Goal: Check status: Check status

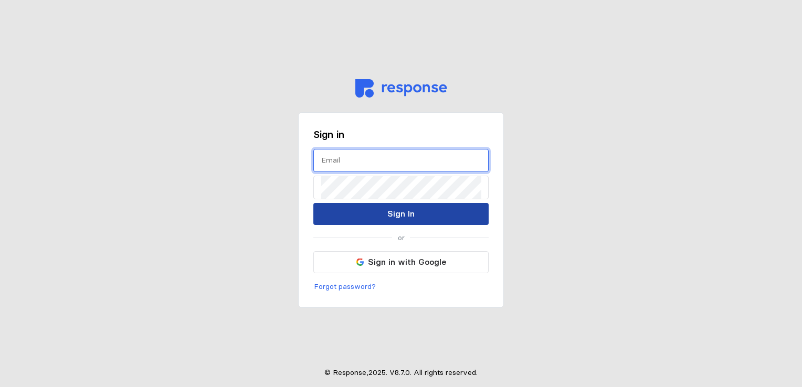
type input "[EMAIL_ADDRESS][DOMAIN_NAME]"
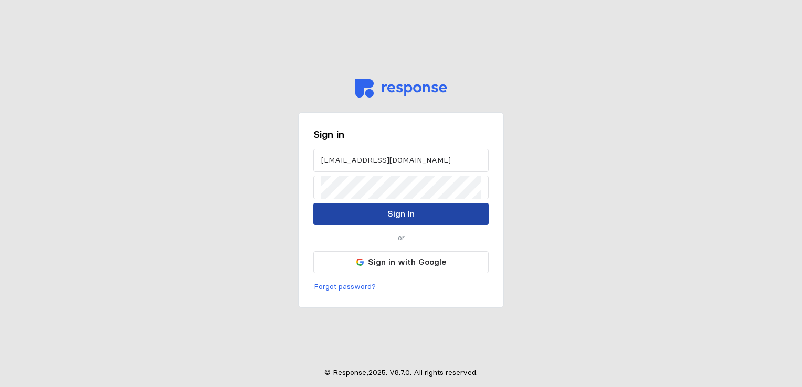
click at [365, 212] on button "Sign In" at bounding box center [400, 214] width 175 height 22
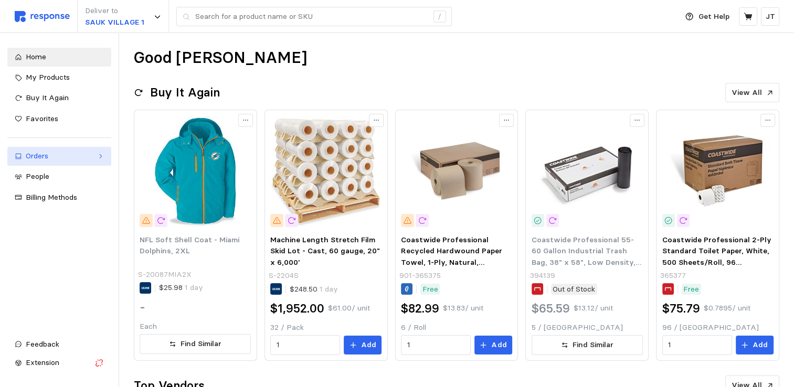
click at [33, 164] on link "Orders" at bounding box center [59, 156] width 104 height 19
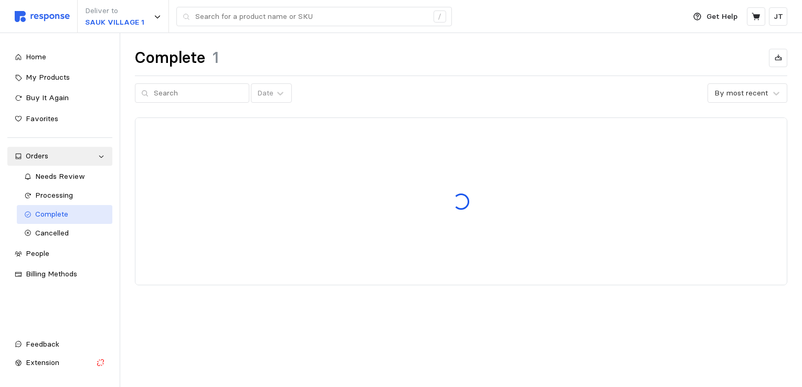
click at [55, 215] on span "Complete" at bounding box center [51, 213] width 33 height 9
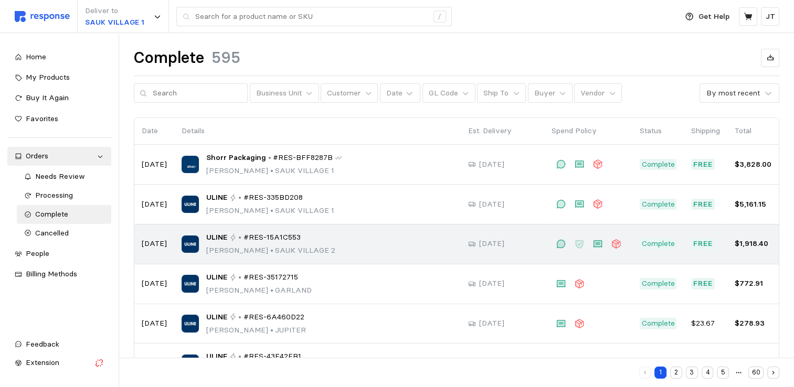
click at [293, 245] on p "[PERSON_NAME] • [GEOGRAPHIC_DATA] 2" at bounding box center [270, 251] width 129 height 12
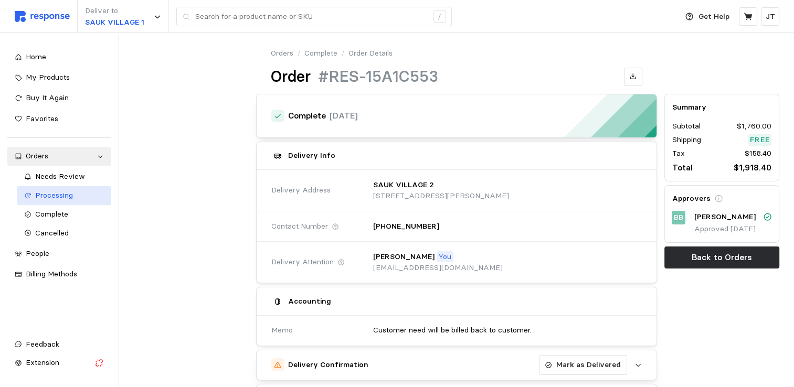
click at [61, 192] on span "Processing" at bounding box center [54, 195] width 38 height 9
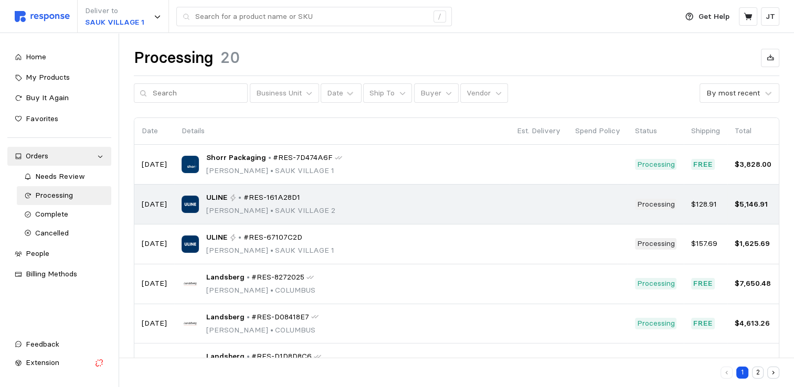
click at [229, 202] on div "ULINE • #RES-161A28D1" at bounding box center [270, 198] width 129 height 12
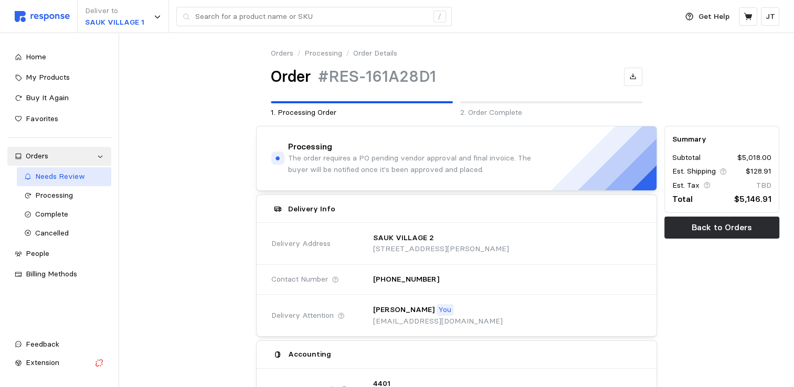
click at [57, 180] on span "Needs Review" at bounding box center [60, 176] width 50 height 9
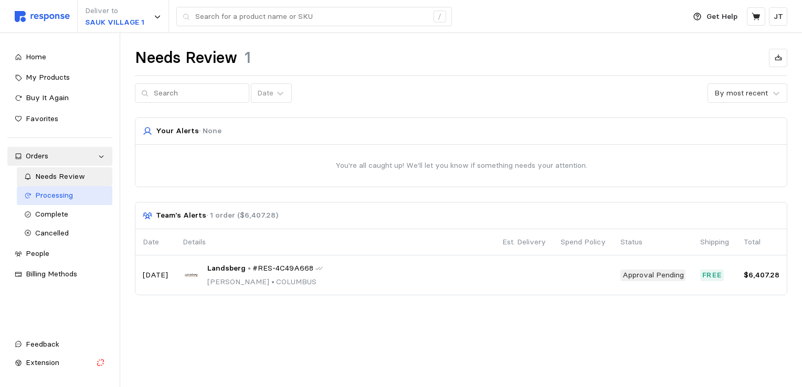
click at [60, 192] on span "Processing" at bounding box center [54, 195] width 38 height 9
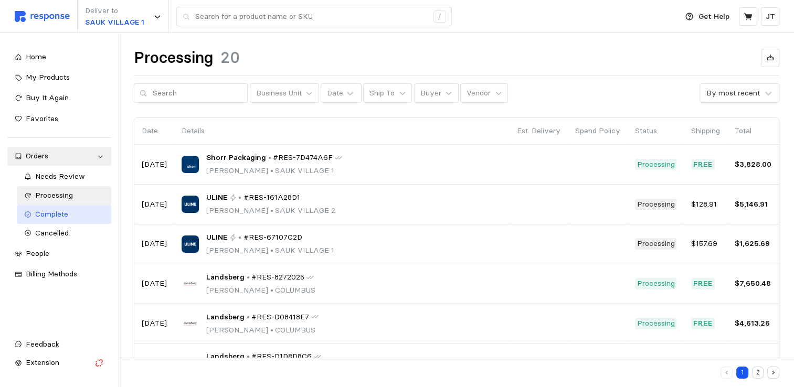
click at [54, 213] on span "Complete" at bounding box center [51, 213] width 33 height 9
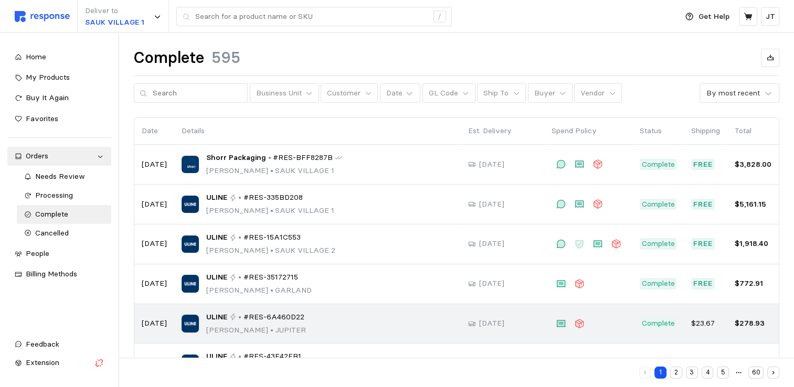
scroll to position [198, 0]
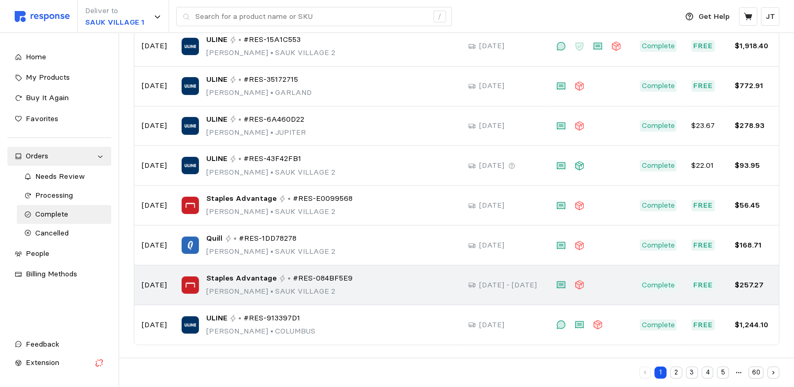
click at [256, 287] on p "[PERSON_NAME] • [GEOGRAPHIC_DATA] 2" at bounding box center [279, 292] width 146 height 12
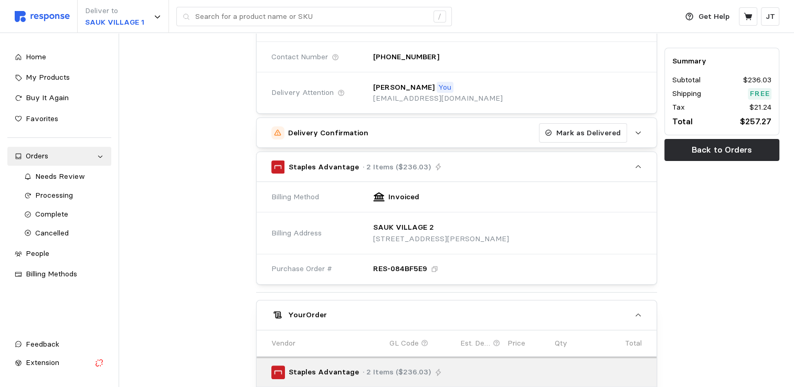
scroll to position [280, 0]
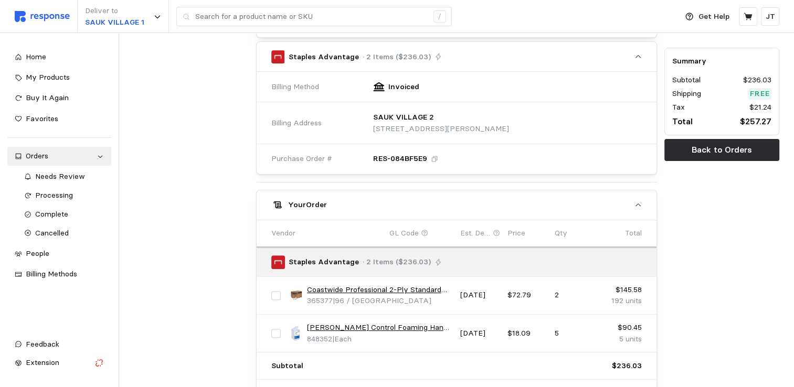
click at [334, 287] on link "Coastwide Professional 2-Ply Standard Toilet Paper, White, 500 Sheets/Roll, 96 …" at bounding box center [380, 291] width 146 height 12
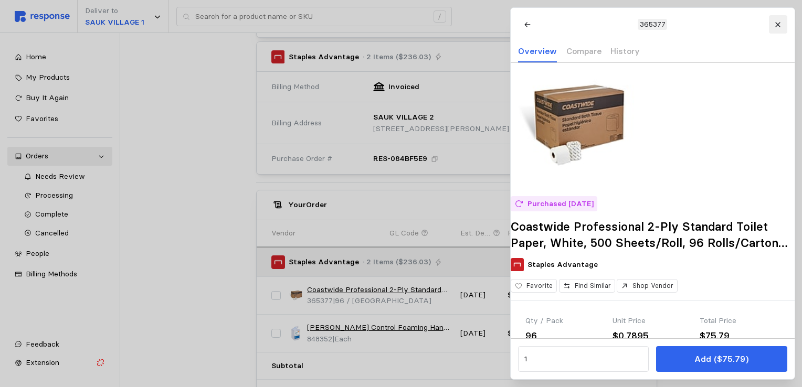
click at [775, 23] on icon at bounding box center [777, 24] width 5 height 5
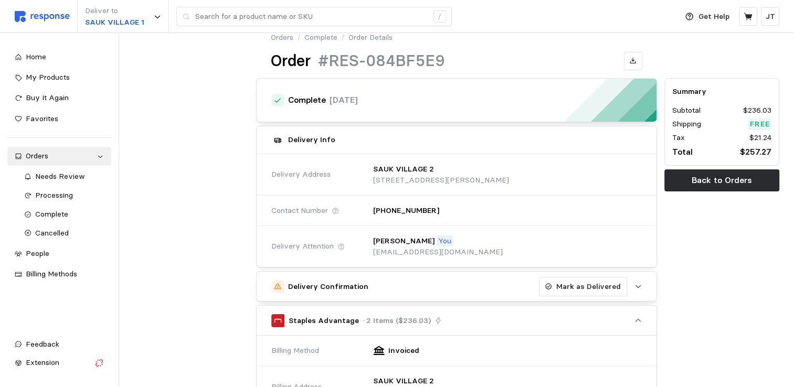
scroll to position [0, 0]
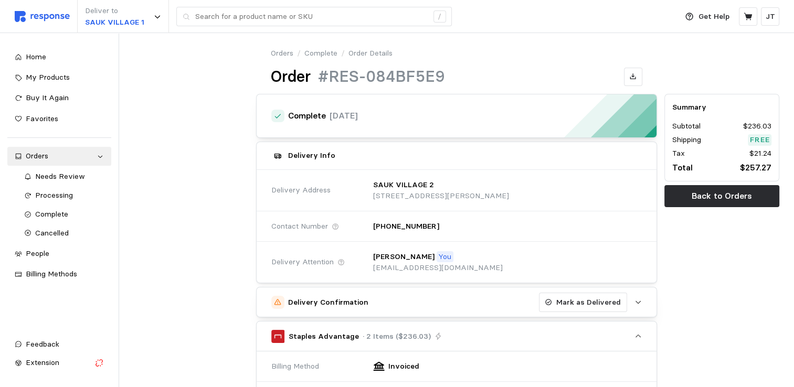
click at [639, 303] on icon "button" at bounding box center [638, 302] width 7 height 7
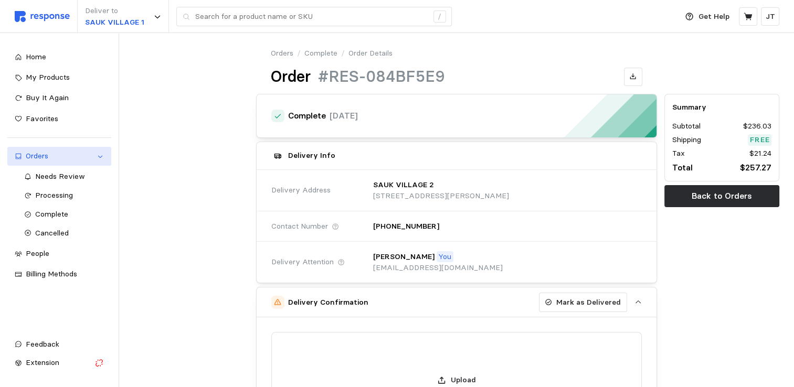
click at [48, 158] on div "Orders" at bounding box center [59, 157] width 67 height 12
click at [49, 158] on div "Orders" at bounding box center [59, 157] width 67 height 12
click at [34, 157] on div "Orders" at bounding box center [59, 157] width 67 height 12
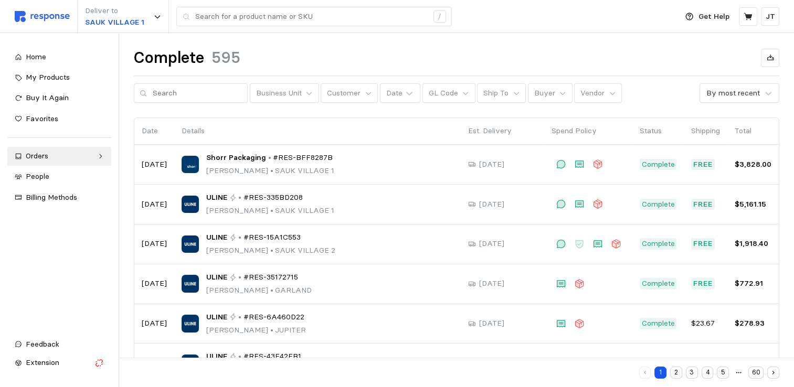
scroll to position [198, 0]
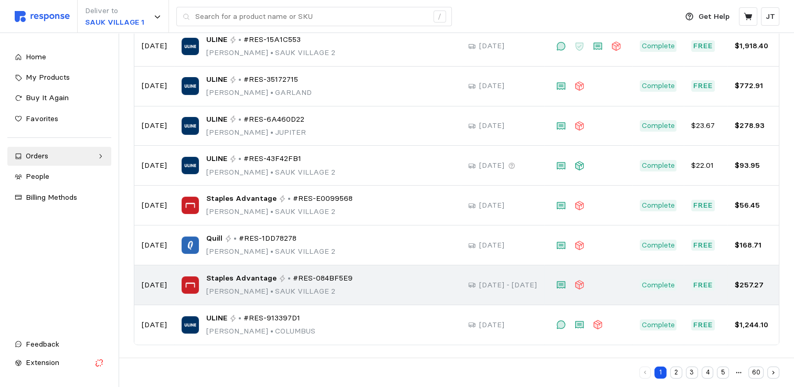
click at [202, 285] on div "Staples Advantage • #RES-084BF5E9 [PERSON_NAME][GEOGRAPHIC_DATA] 2" at bounding box center [318, 285] width 272 height 25
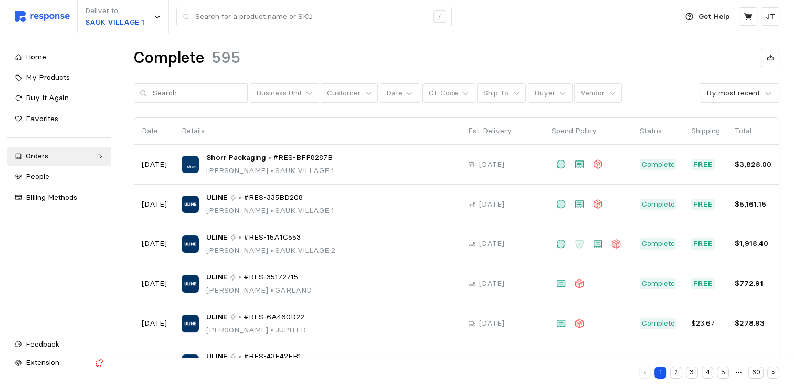
scroll to position [198, 0]
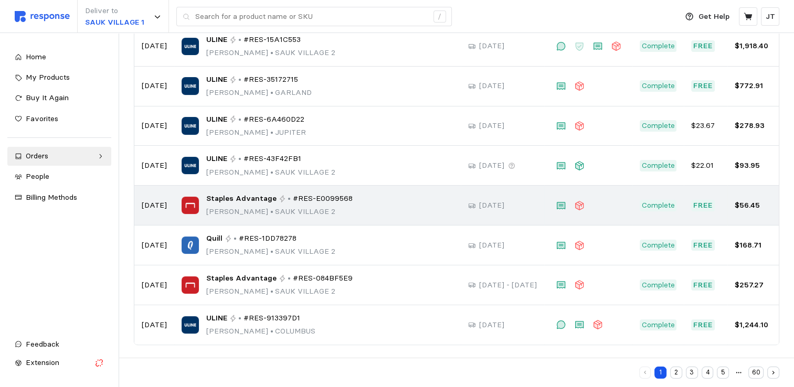
click at [211, 203] on span "Staples Advantage" at bounding box center [241, 199] width 70 height 12
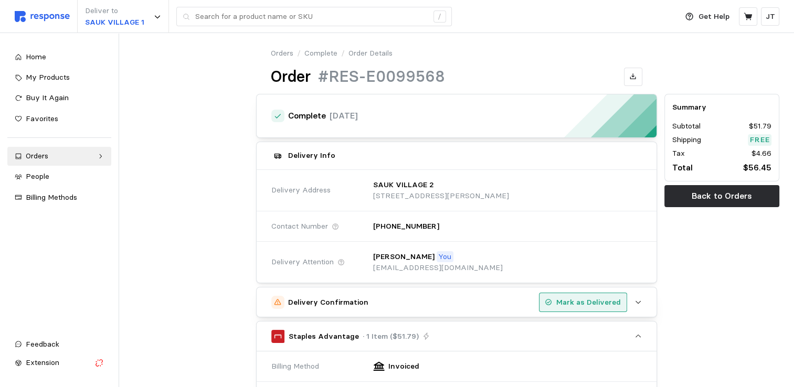
click at [575, 301] on p "Mark as Delivered" at bounding box center [589, 303] width 65 height 12
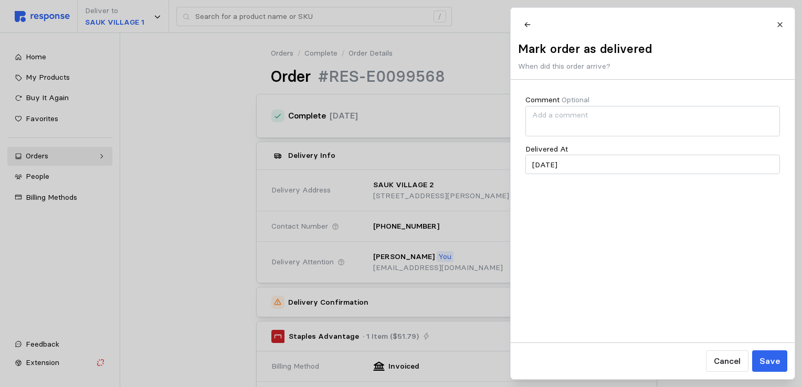
click at [771, 364] on p "Save" at bounding box center [769, 361] width 20 height 13
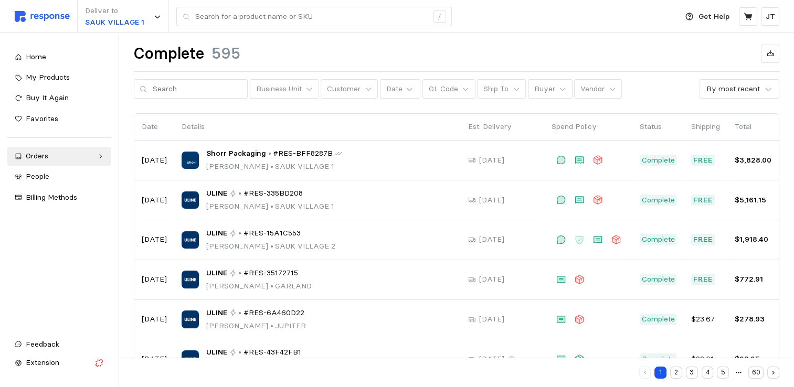
scroll to position [198, 0]
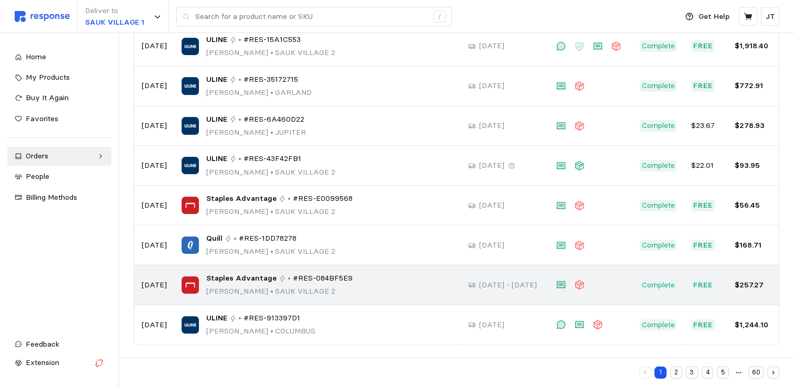
click at [275, 284] on div "Staples Advantage • #RES-084BF5E9 [PERSON_NAME][GEOGRAPHIC_DATA] 2" at bounding box center [279, 285] width 146 height 25
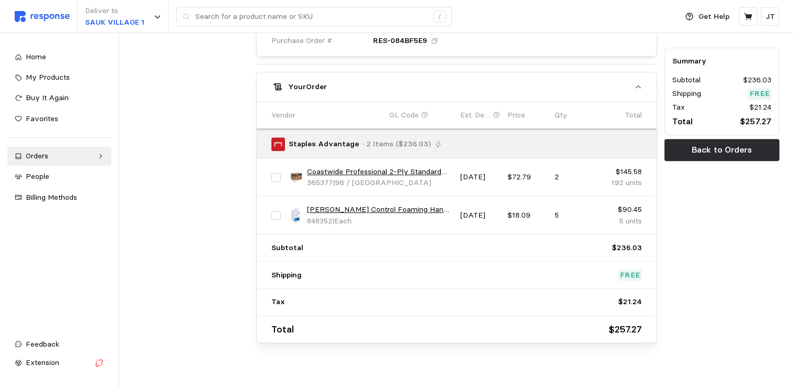
scroll to position [410, 0]
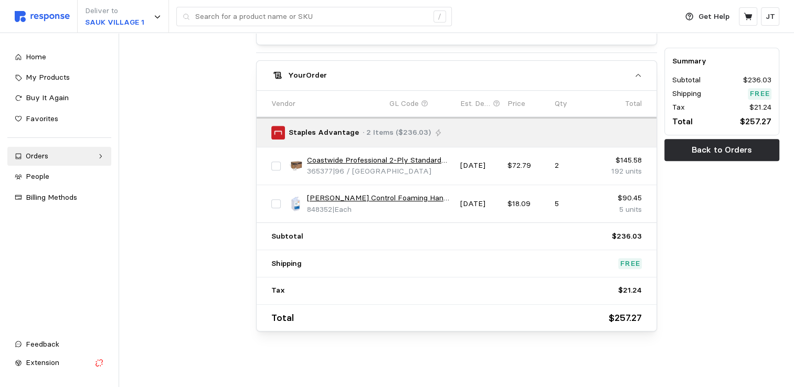
click at [279, 164] on input "checkbox" at bounding box center [275, 166] width 9 height 9
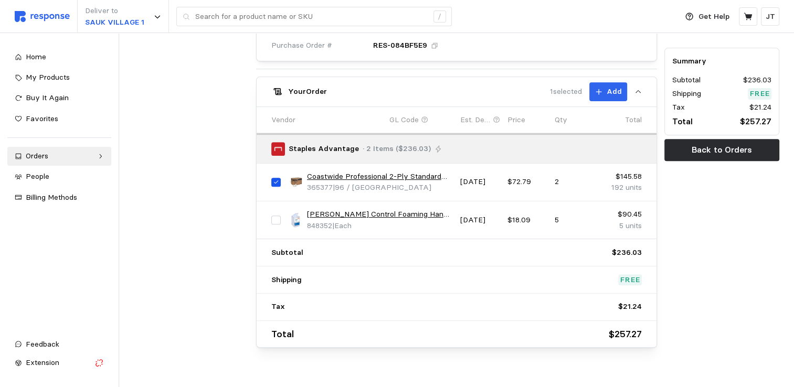
scroll to position [270, 0]
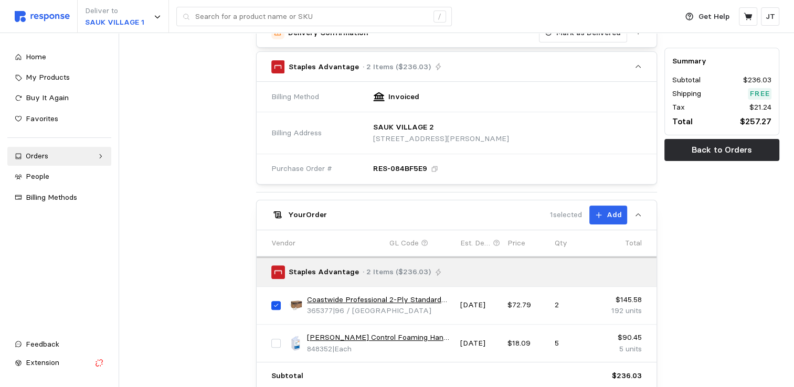
click at [279, 302] on input "checkbox" at bounding box center [275, 305] width 9 height 9
checkbox input "false"
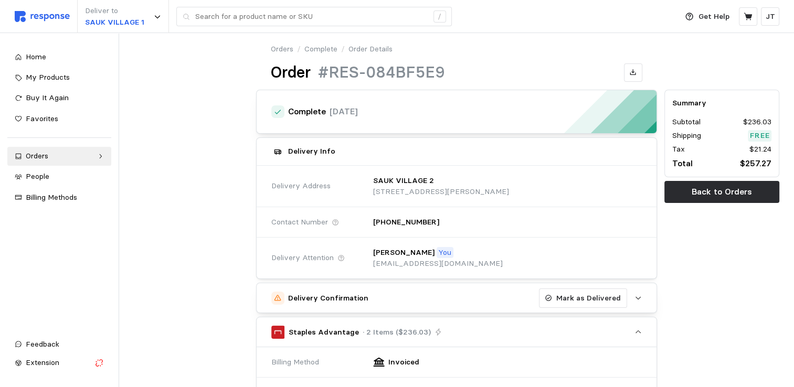
scroll to position [0, 0]
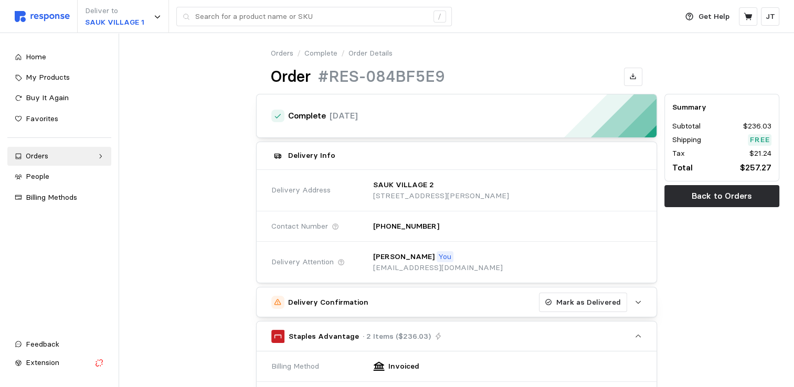
click at [641, 301] on icon "button" at bounding box center [638, 302] width 7 height 7
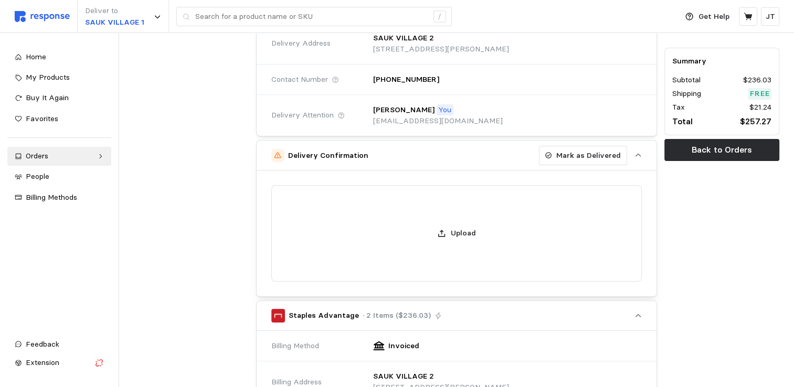
scroll to position [140, 0]
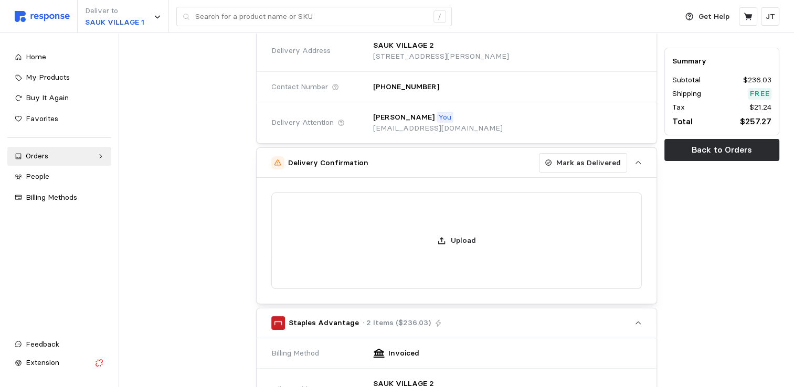
click at [722, 236] on div "Summary Subtotal $236.03 Shipping Free Tax $21.24 Total $257.27 Back to Orders" at bounding box center [722, 341] width 122 height 781
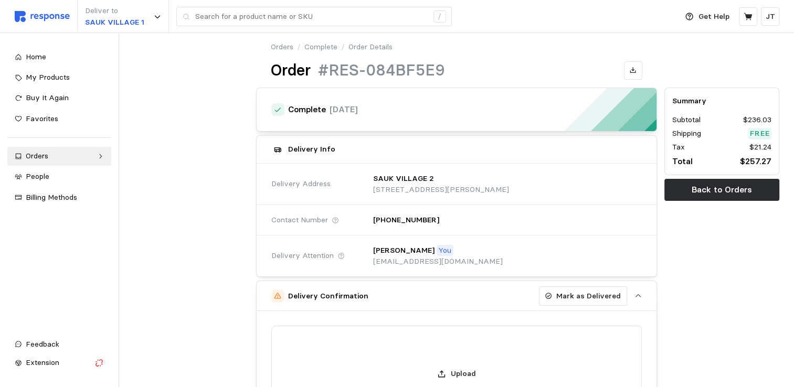
scroll to position [0, 0]
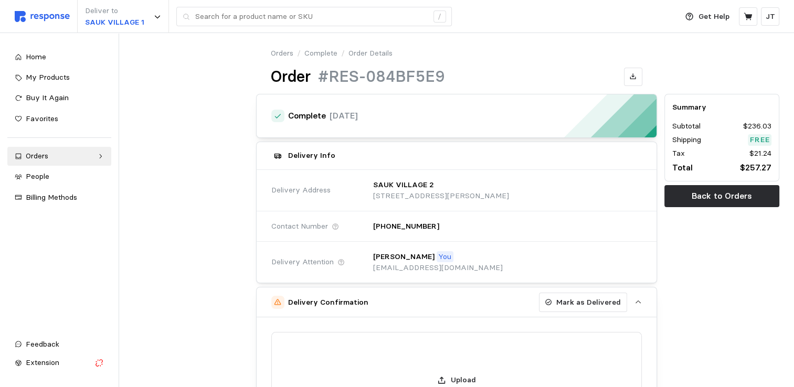
click at [637, 301] on icon "button" at bounding box center [638, 302] width 5 height 3
click at [364, 52] on p "Order Details" at bounding box center [371, 54] width 44 height 12
click at [369, 53] on p "Order Details" at bounding box center [371, 54] width 44 height 12
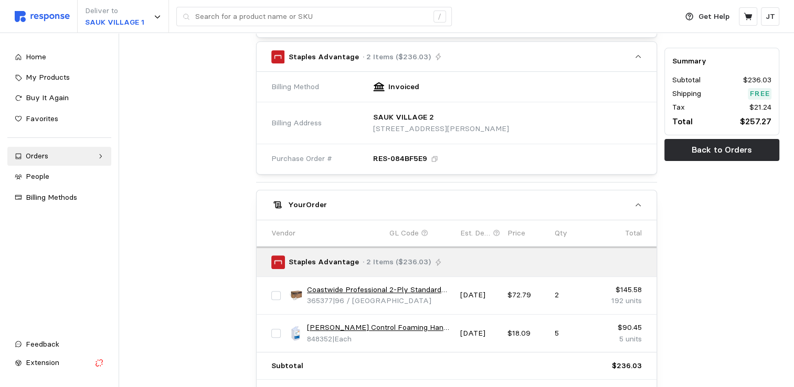
scroll to position [410, 0]
